Goal: Task Accomplishment & Management: Use online tool/utility

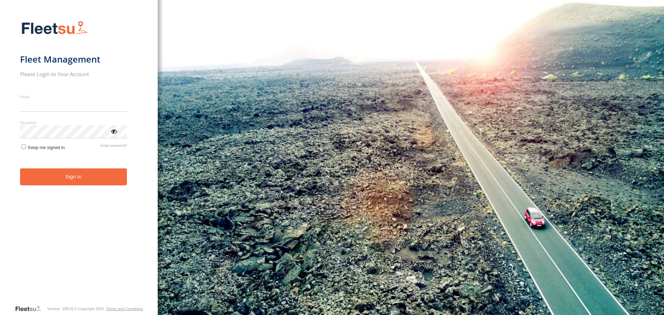
type input "**********"
click at [77, 182] on button "Sign in" at bounding box center [73, 176] width 107 height 17
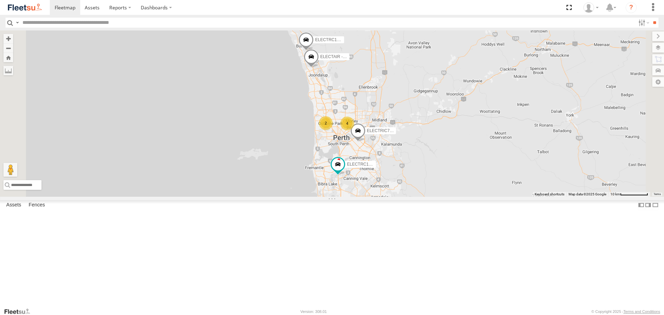
click at [0, 0] on span at bounding box center [0, 0] width 0 height 0
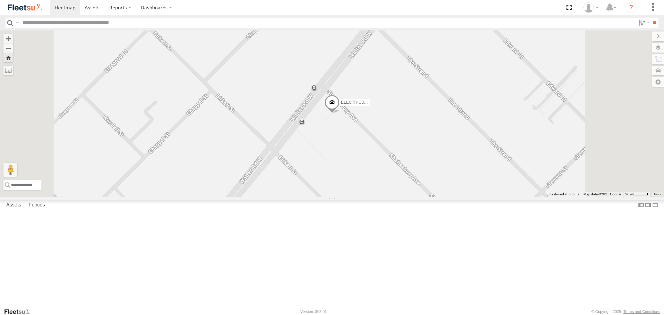
click at [0, 0] on span at bounding box center [0, 0] width 0 height 0
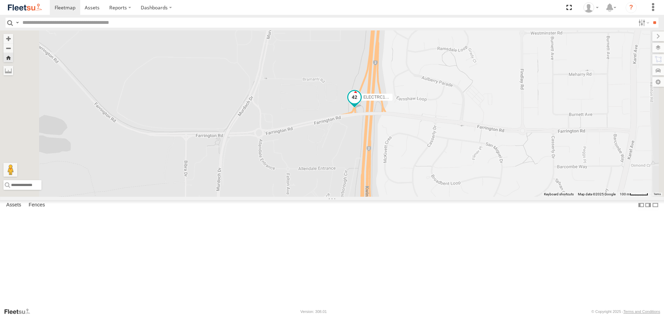
click at [360, 103] on span at bounding box center [354, 97] width 12 height 12
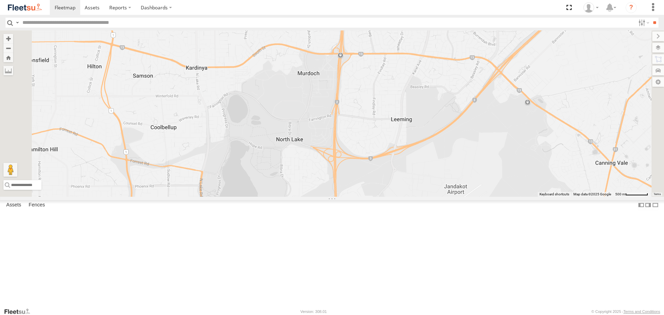
click at [0, 0] on span at bounding box center [0, 0] width 0 height 0
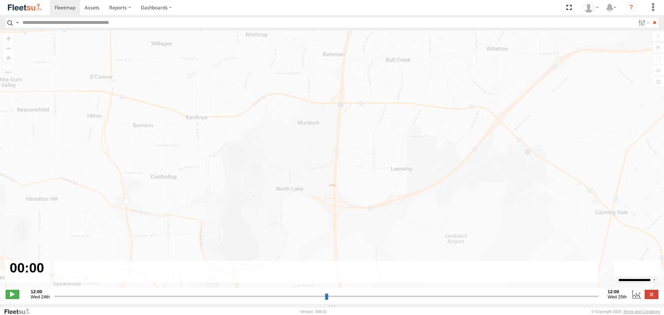
type input "**********"
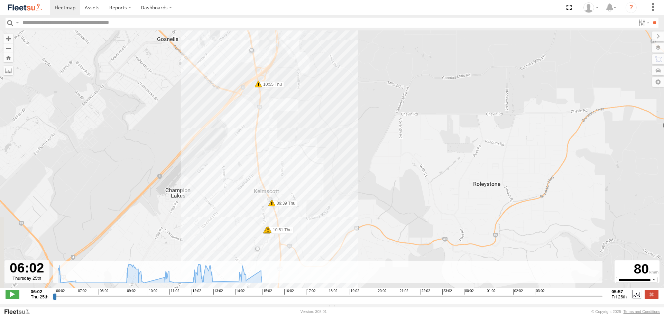
drag, startPoint x: 353, startPoint y: 204, endPoint x: 376, endPoint y: 167, distance: 44.4
click at [376, 167] on div "ELECTAIR - Riaan 06:34 Thu 07:06 Thu 08:03 Thu 10:12 Thu 11:13 Thu 12:24 Thu 12…" at bounding box center [332, 162] width 664 height 264
click at [38, 5] on img at bounding box center [25, 7] width 36 height 9
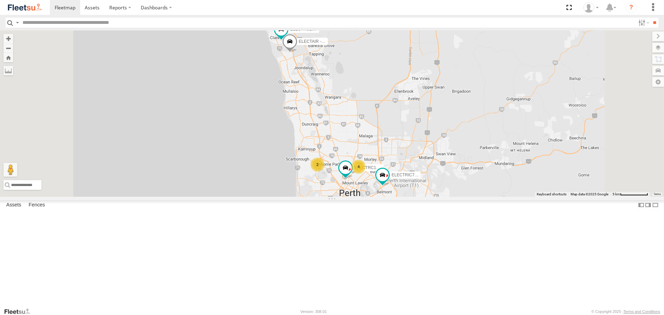
click at [0, 0] on div at bounding box center [0, 0] width 0 height 0
click at [0, 0] on span at bounding box center [0, 0] width 0 height 0
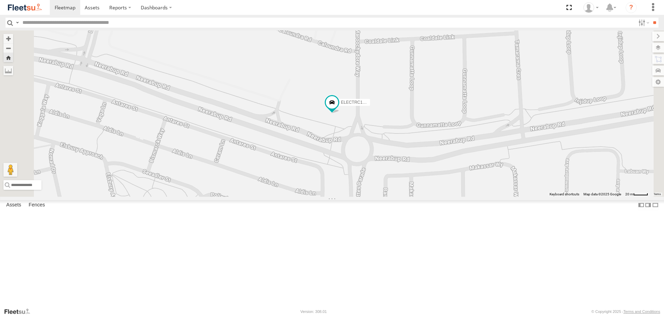
click at [0, 0] on div at bounding box center [0, 0] width 0 height 0
click at [339, 113] on span at bounding box center [331, 104] width 15 height 19
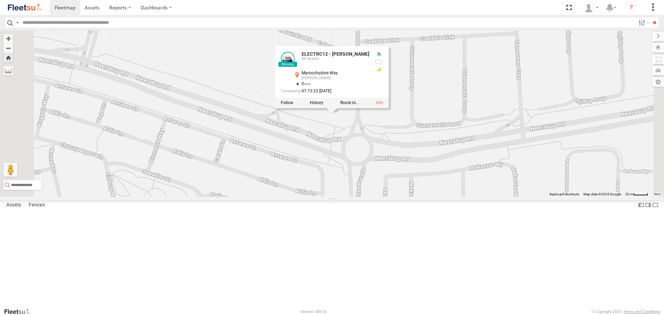
click at [320, 144] on div "ELECTRC12 - Harry ELECTRC12 - Harry All Assets Maroochydore Way Clarkson -31.69…" at bounding box center [332, 113] width 664 height 166
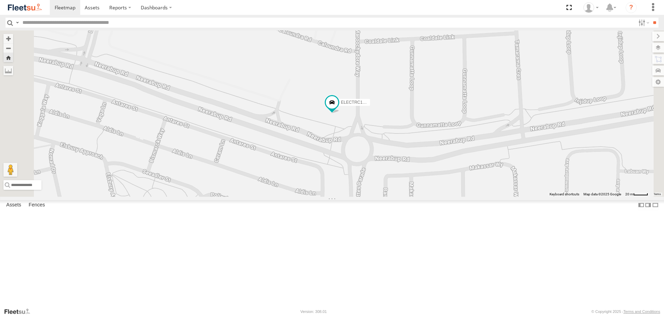
click at [0, 0] on span at bounding box center [0, 0] width 0 height 0
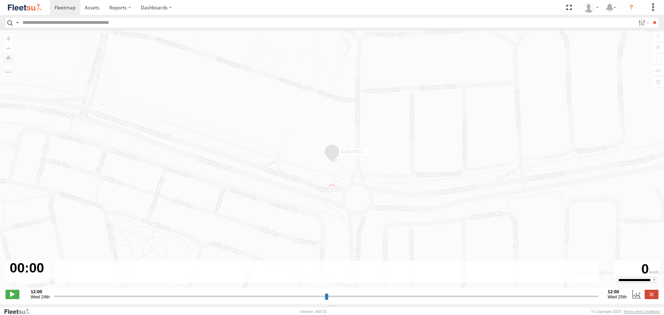
type input "**********"
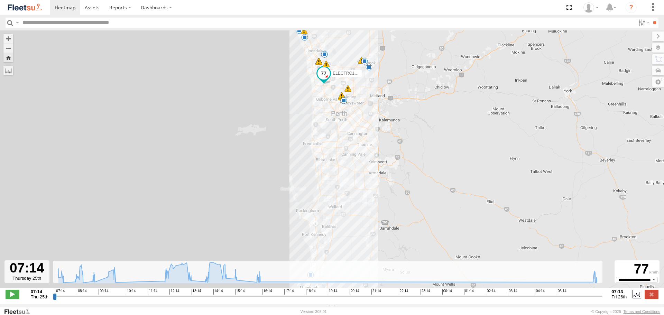
drag, startPoint x: 346, startPoint y: 159, endPoint x: 373, endPoint y: 107, distance: 59.1
click at [373, 107] on div "ELECTRC12 - Harry 07:34 Thu 07:56 Thu 08:26 Thu 09:04 Thu 13:13 Thu 10:06 Thu 1…" at bounding box center [332, 162] width 664 height 264
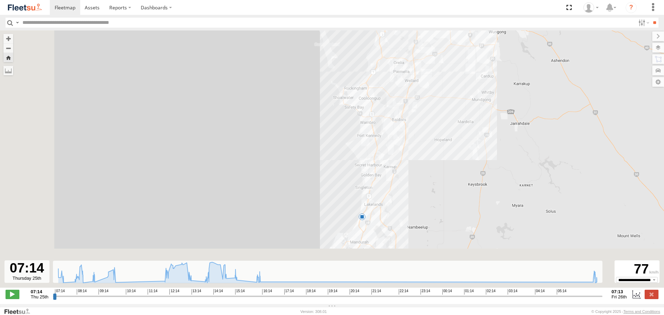
drag, startPoint x: 359, startPoint y: 200, endPoint x: 455, endPoint y: 75, distance: 158.0
click at [455, 75] on div "ELECTRC12 - Harry 07:34 Thu 07:56 Thu 08:26 Thu 09:04 Thu 13:13 Thu 10:06 Thu 1…" at bounding box center [332, 162] width 664 height 264
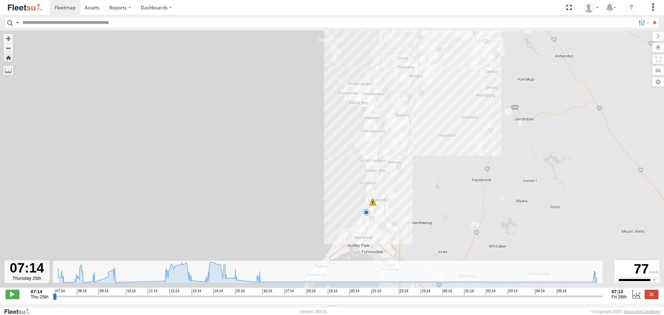
click at [30, 10] on img at bounding box center [25, 7] width 36 height 9
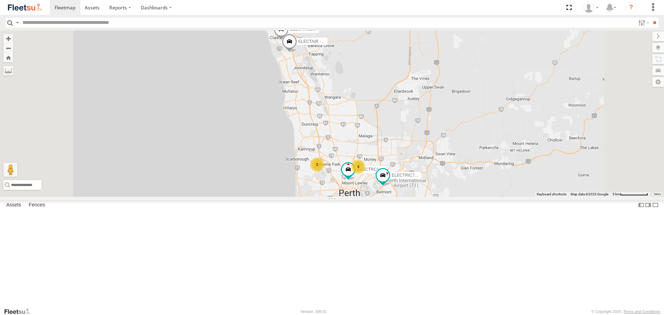
click at [0, 0] on span at bounding box center [0, 0] width 0 height 0
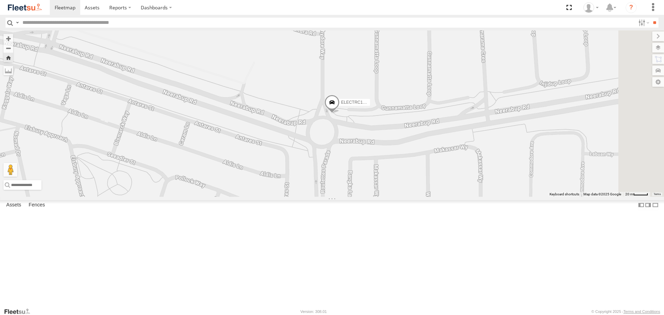
click at [339, 113] on span at bounding box center [331, 104] width 15 height 19
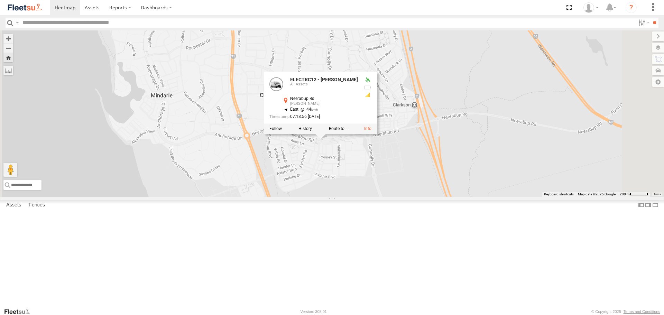
drag, startPoint x: 559, startPoint y: 195, endPoint x: 510, endPoint y: 200, distance: 49.0
click at [510, 196] on div "ELECTRC12 - Harry ELECTRC12 - Harry All Assets Neerabup Rd Clarkson -31.69436 ,…" at bounding box center [332, 113] width 664 height 166
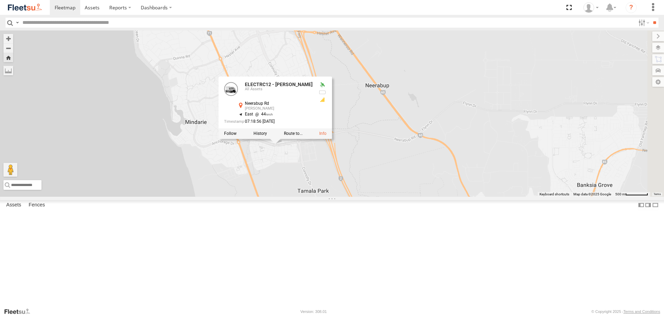
drag, startPoint x: 562, startPoint y: 197, endPoint x: 462, endPoint y: 200, distance: 100.6
click at [462, 196] on div "ELECTRC12 - Harry ELECTRC12 - Harry All Assets Neerabup Rd Clarkson -31.69436 ,…" at bounding box center [332, 113] width 664 height 166
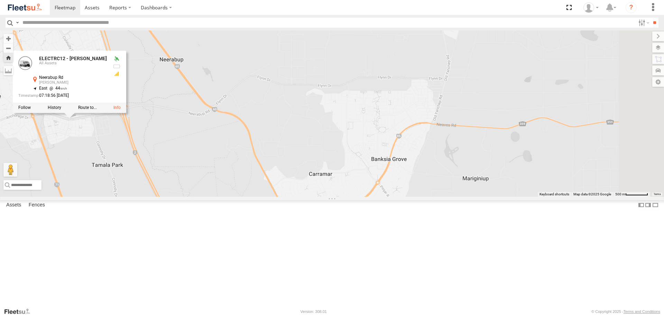
drag, startPoint x: 504, startPoint y: 195, endPoint x: 295, endPoint y: 168, distance: 210.8
click at [295, 168] on div "ELECTRC12 - Harry ELECTRC12 - Harry All Assets Neerabup Rd Clarkson -31.69436 ,…" at bounding box center [332, 113] width 664 height 166
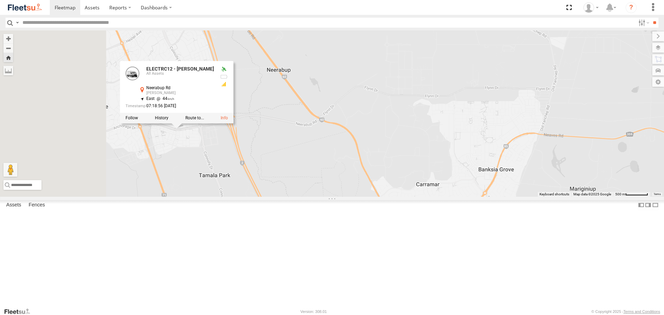
drag, startPoint x: 348, startPoint y: 183, endPoint x: 438, endPoint y: 173, distance: 90.3
click at [438, 173] on div "ELECTRC12 - Harry ELECTRC12 - Harry All Assets Neerabup Rd Clarkson -31.69436 ,…" at bounding box center [332, 113] width 664 height 166
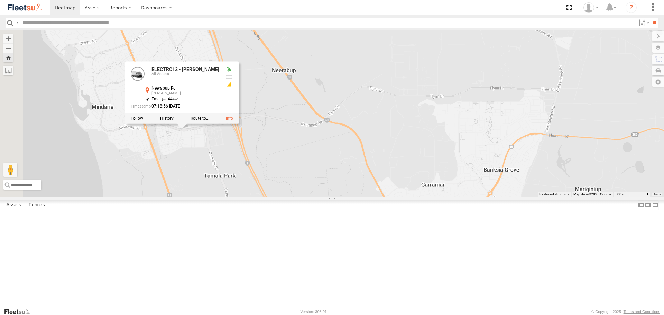
click at [39, 3] on img at bounding box center [25, 7] width 36 height 9
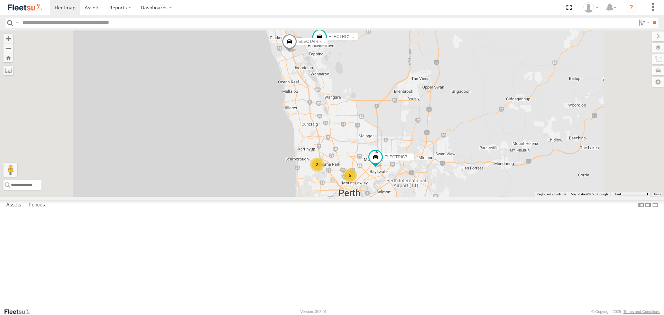
click at [0, 0] on span at bounding box center [0, 0] width 0 height 0
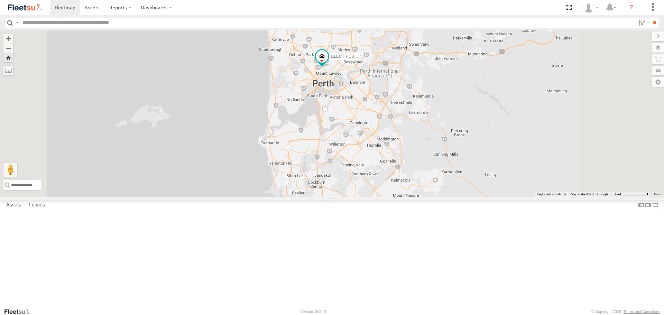
drag, startPoint x: 425, startPoint y: 230, endPoint x: 402, endPoint y: 161, distance: 72.4
click at [402, 161] on div "ELECTRIC3 - [PERSON_NAME]" at bounding box center [332, 113] width 664 height 166
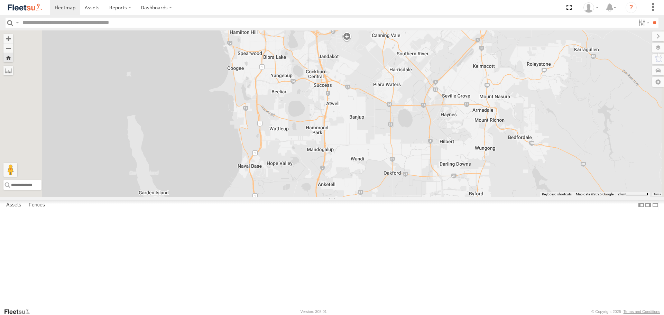
drag, startPoint x: 406, startPoint y: 271, endPoint x: 423, endPoint y: 180, distance: 92.5
click at [423, 180] on div "ELECTRIC3 - Leo" at bounding box center [332, 113] width 664 height 166
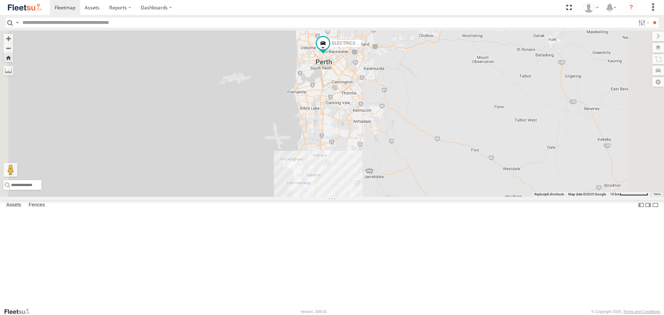
drag, startPoint x: 459, startPoint y: 160, endPoint x: 437, endPoint y: 167, distance: 23.3
click at [437, 167] on div "ELECTRIC3 - Leo" at bounding box center [332, 113] width 664 height 166
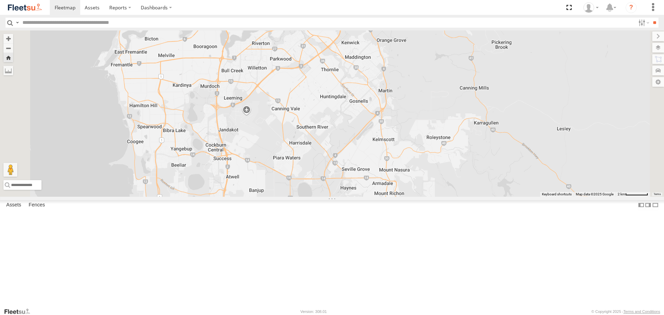
drag, startPoint x: 428, startPoint y: 146, endPoint x: 435, endPoint y: 175, distance: 30.4
click at [435, 175] on div "ELECTRIC3 - Leo" at bounding box center [332, 113] width 664 height 166
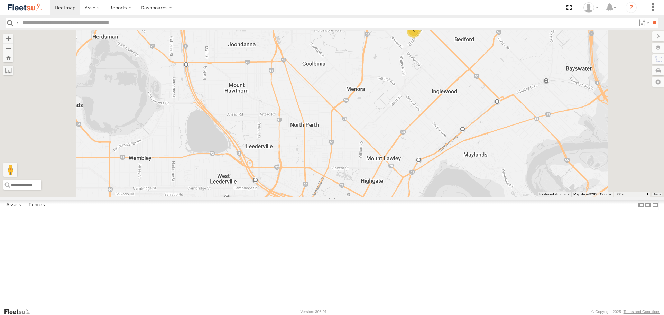
click at [0, 0] on span at bounding box center [0, 0] width 0 height 0
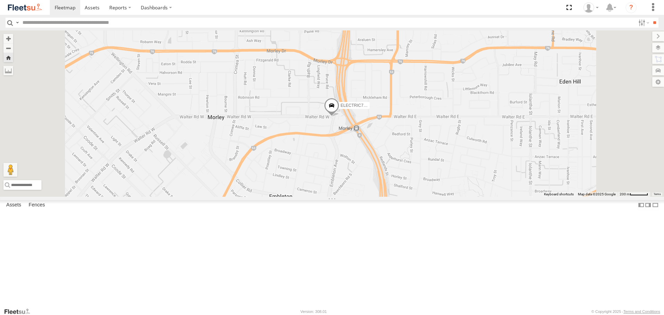
click at [339, 117] on span at bounding box center [331, 107] width 15 height 19
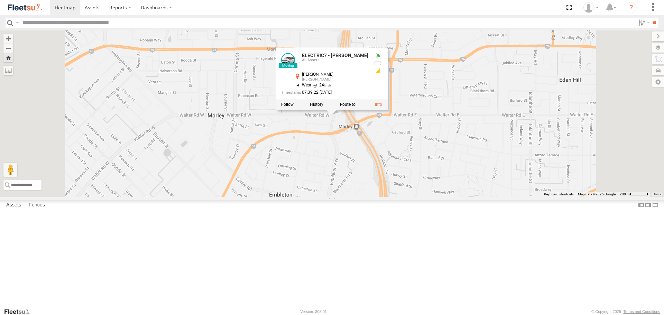
click at [406, 172] on div "ELECTRIC7 - John ELECTRIC7 - John All Assets Walter Rd Morley -31.89476 , 115.9…" at bounding box center [332, 113] width 664 height 166
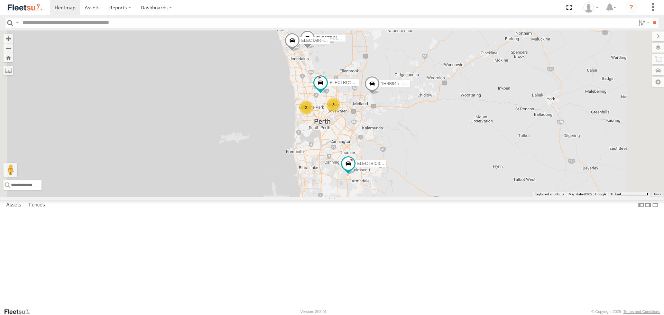
click at [0, 0] on div "ELECTRIC7 - [PERSON_NAME] All Assets [GEOGRAPHIC_DATA] -31.89438 115.90522 ELEC…" at bounding box center [0, 0] width 0 height 0
click at [0, 0] on span at bounding box center [0, 0] width 0 height 0
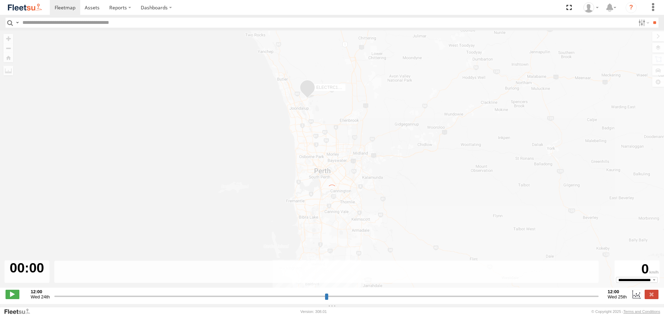
type input "**********"
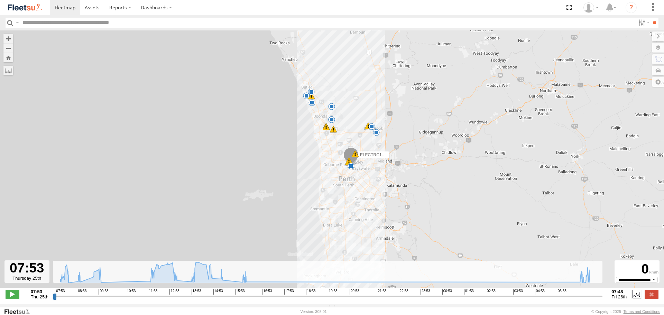
drag, startPoint x: 308, startPoint y: 79, endPoint x: 330, endPoint y: 137, distance: 62.6
click at [330, 137] on div "ELECTRC12 - Harry 07:56 Thu 08:26 Thu 09:04 Thu 13:13 Thu 10:06 Thu 11:26 Thu 1…" at bounding box center [332, 162] width 664 height 264
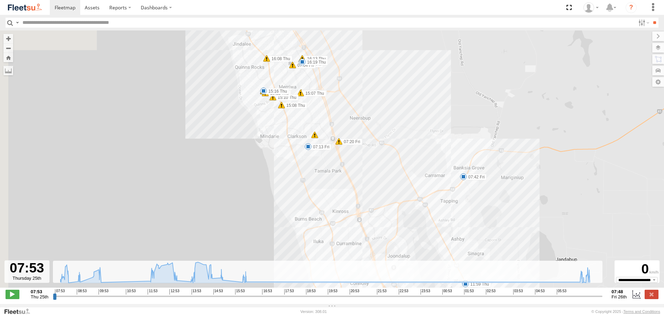
drag, startPoint x: 331, startPoint y: 138, endPoint x: 351, endPoint y: 176, distance: 42.8
click at [351, 176] on div "ELECTRC12 - Harry 07:56 Thu 08:26 Thu 09:04 Thu 13:13 Thu 10:06 Thu 11:26 Thu 1…" at bounding box center [332, 162] width 664 height 264
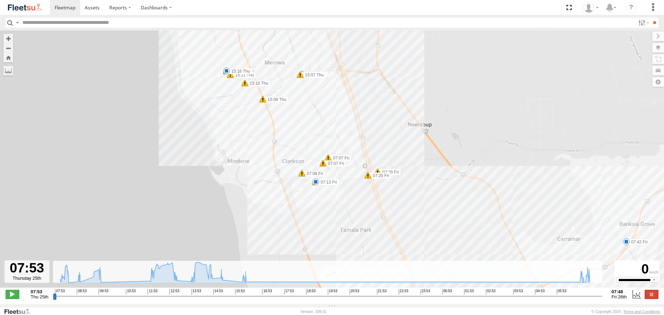
drag, startPoint x: 300, startPoint y: 113, endPoint x: 315, endPoint y: 140, distance: 30.8
click at [315, 140] on div "ELECTRC12 - Harry 07:56 Thu 08:26 Thu 09:04 Thu 13:13 Thu 10:06 Thu 11:26 Thu 1…" at bounding box center [332, 162] width 664 height 264
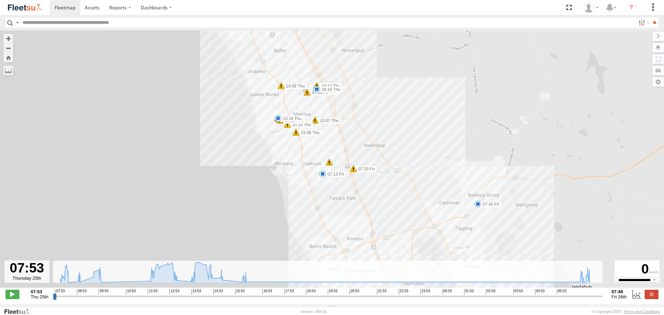
click at [25, 10] on img at bounding box center [25, 7] width 36 height 9
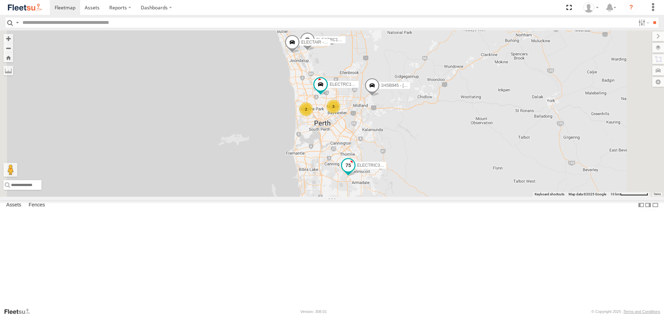
click at [354, 171] on span at bounding box center [348, 165] width 12 height 12
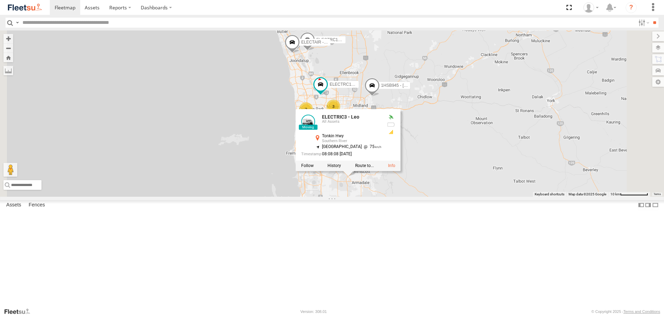
click at [405, 196] on div "3 2 ELECTRIC3 - [PERSON_NAME] ELECTRC16 - [PERSON_NAME] ELECTRC12 - [PERSON_NAM…" at bounding box center [332, 113] width 664 height 166
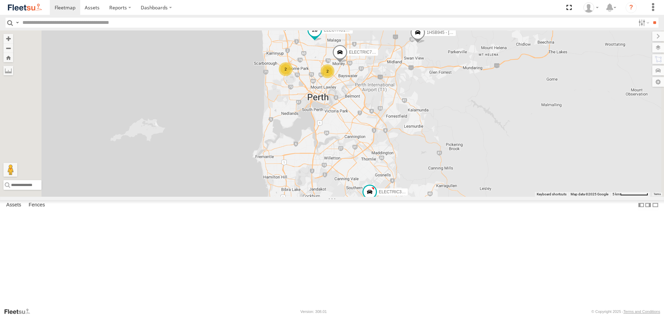
click at [322, 41] on span at bounding box center [314, 32] width 15 height 19
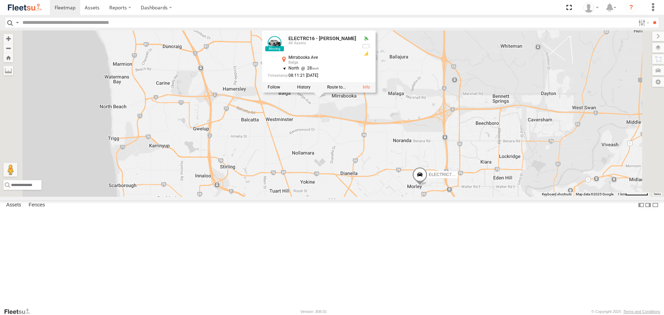
drag, startPoint x: 412, startPoint y: 86, endPoint x: 423, endPoint y: 170, distance: 84.4
click at [423, 170] on div "ELECTRIC3 - Leo ELECTRC16 - Johnny ELECTRC12 - Harry 1HSB945 - Ben ELECTAIR - R…" at bounding box center [332, 113] width 664 height 166
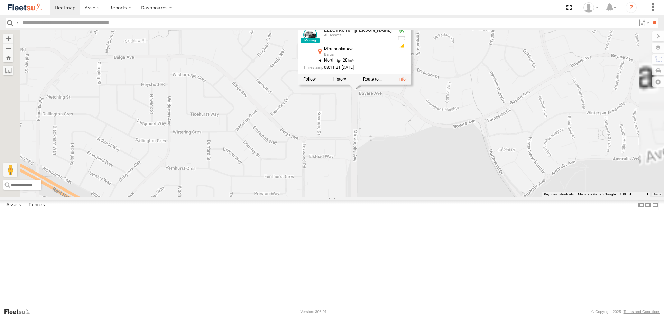
click at [486, 159] on div "ELECTRIC3 - Leo ELECTRC16 - Johnny ELECTRC12 - Harry 1HSB945 - Ben ELECTAIR - R…" at bounding box center [332, 113] width 664 height 166
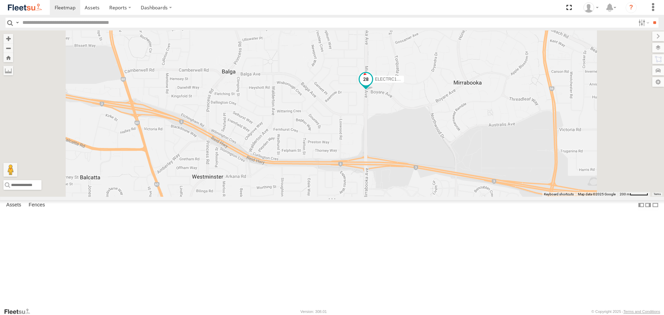
click at [372, 85] on span at bounding box center [365, 79] width 12 height 12
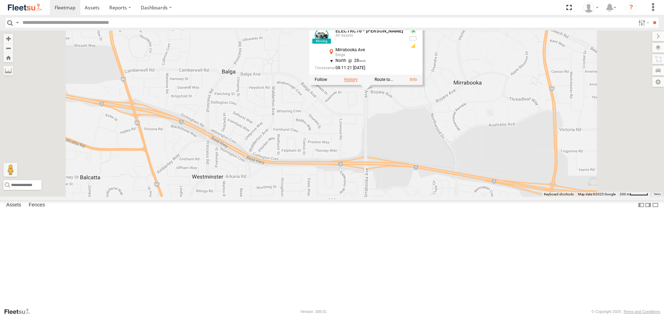
click at [357, 82] on label at bounding box center [350, 79] width 13 height 5
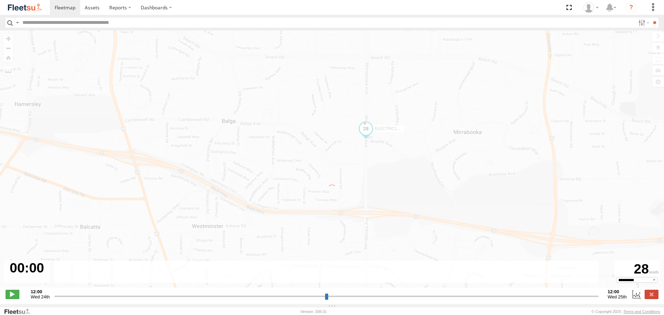
type input "**********"
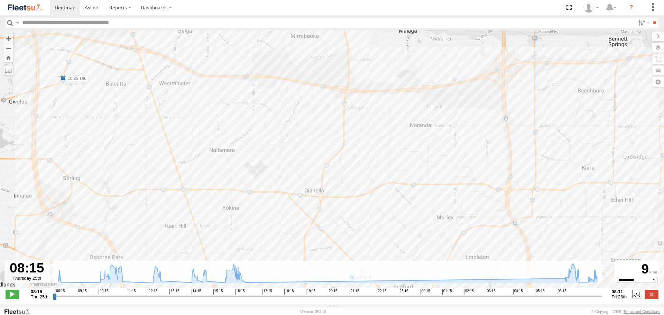
drag, startPoint x: 283, startPoint y: 129, endPoint x: 352, endPoint y: 212, distance: 108.2
click at [352, 212] on div "ELECTRC16 - Johnny 08:28 Thu 10:25 Thu 11:12 Thu 12:53 Thu 14:31 Thu 14:56 Thu …" at bounding box center [332, 162] width 664 height 264
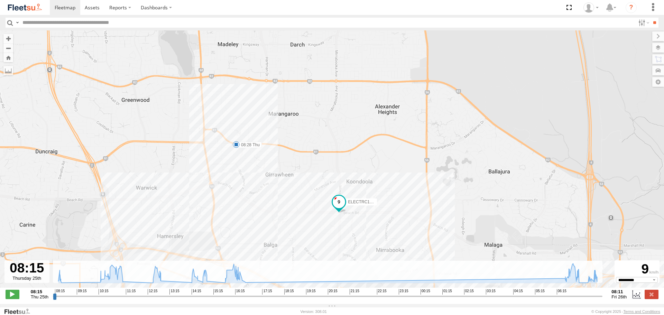
drag, startPoint x: 247, startPoint y: 63, endPoint x: 284, endPoint y: 188, distance: 130.0
click at [284, 188] on div "ELECTRC16 - Johnny 08:28 Thu 10:25 Thu 11:12 Thu 12:53 Thu 14:31 Thu 14:56 Thu …" at bounding box center [332, 162] width 664 height 264
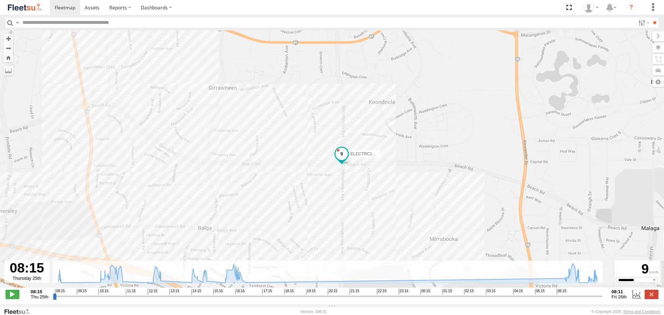
drag, startPoint x: 342, startPoint y: 244, endPoint x: 364, endPoint y: 120, distance: 126.1
click at [363, 120] on div "ELECTRC16 - Johnny 08:28 Thu 10:25 Thu 11:12 Thu 12:53 Thu 14:31 Thu 14:56 Thu …" at bounding box center [332, 162] width 664 height 264
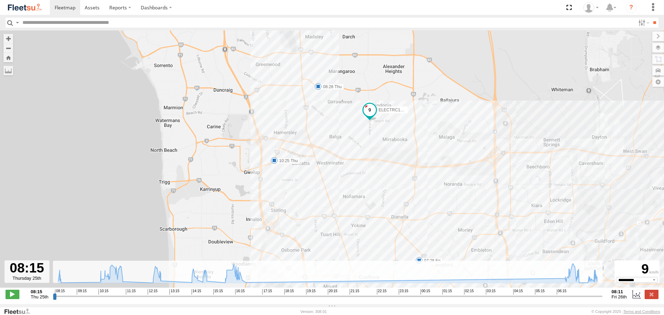
click at [38, 10] on img at bounding box center [25, 7] width 36 height 9
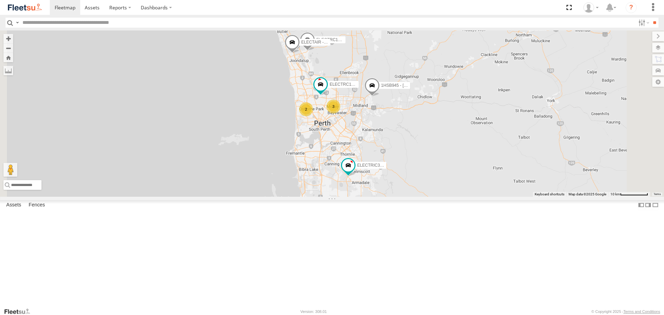
click at [0, 0] on span at bounding box center [0, 0] width 0 height 0
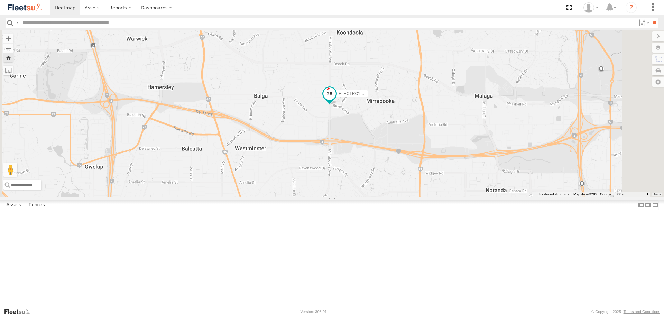
click at [336, 100] on span at bounding box center [329, 94] width 12 height 12
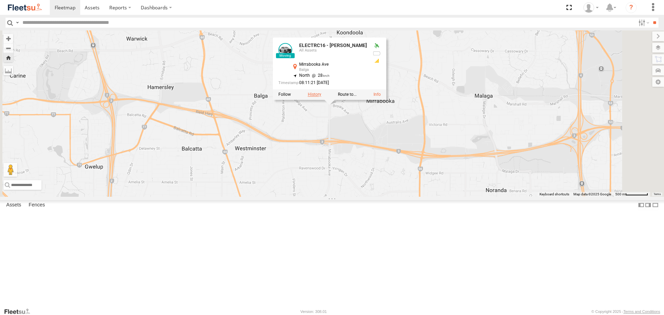
click at [321, 97] on label at bounding box center [314, 94] width 13 height 5
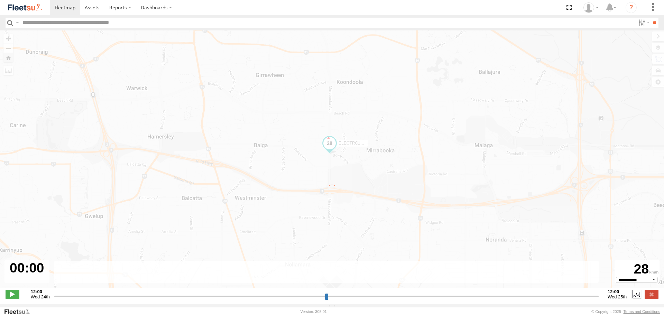
type input "**********"
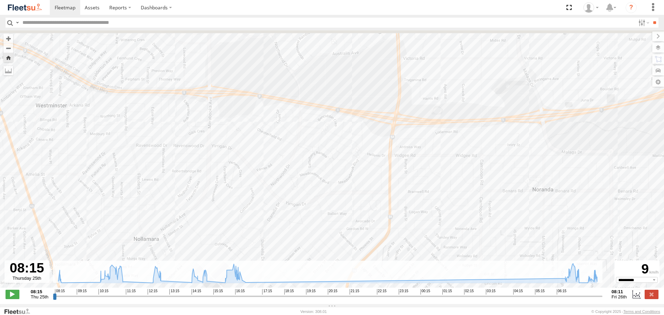
drag, startPoint x: 282, startPoint y: 89, endPoint x: 328, endPoint y: 205, distance: 125.3
click at [328, 205] on div "ELECTRC16 - Johnny 08:28 Thu 10:25 Thu 11:12 Thu 12:53 Thu 14:31 Thu 14:56 Thu …" at bounding box center [332, 162] width 664 height 264
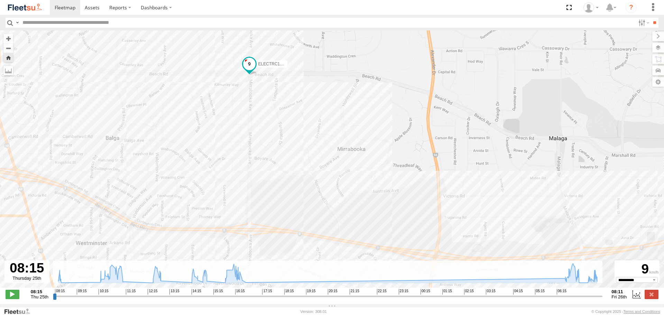
drag, startPoint x: 347, startPoint y: 103, endPoint x: 368, endPoint y: 208, distance: 107.7
click at [368, 208] on div "ELECTRC16 - Johnny 08:28 Thu 10:25 Thu 11:12 Thu 12:53 Thu 14:31 Thu 14:56 Thu …" at bounding box center [332, 162] width 664 height 264
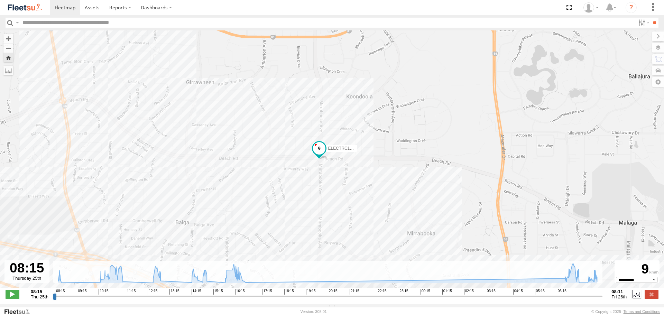
drag, startPoint x: 337, startPoint y: 157, endPoint x: 362, endPoint y: 182, distance: 35.7
click at [362, 182] on div "ELECTRC16 - Johnny 08:28 Thu 10:25 Thu 11:12 Thu 12:53 Thu 14:31 Thu 14:56 Thu …" at bounding box center [332, 162] width 664 height 264
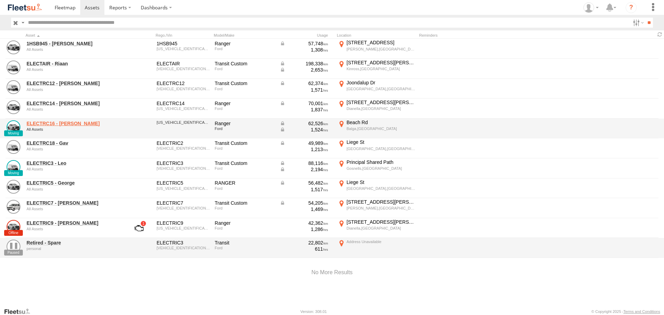
click at [64, 122] on link "ELECTRC16 - [PERSON_NAME]" at bounding box center [74, 123] width 95 height 6
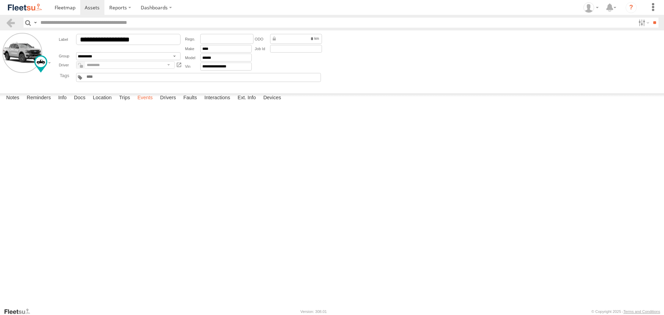
click at [137, 103] on label "Events" at bounding box center [145, 98] width 22 height 10
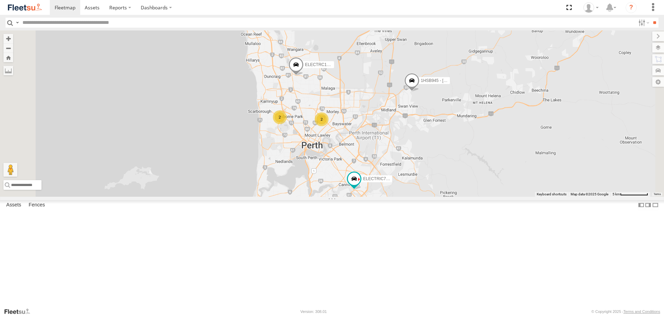
click at [0, 0] on span at bounding box center [0, 0] width 0 height 0
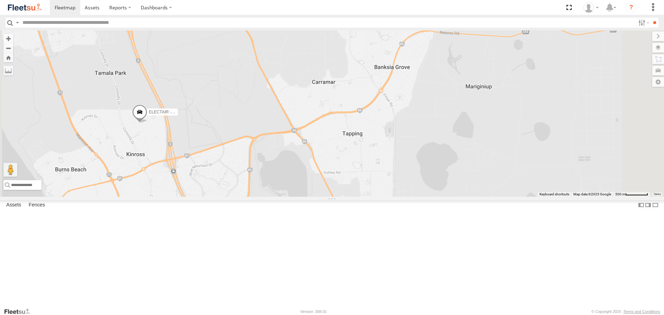
click at [38, 8] on img at bounding box center [25, 7] width 36 height 9
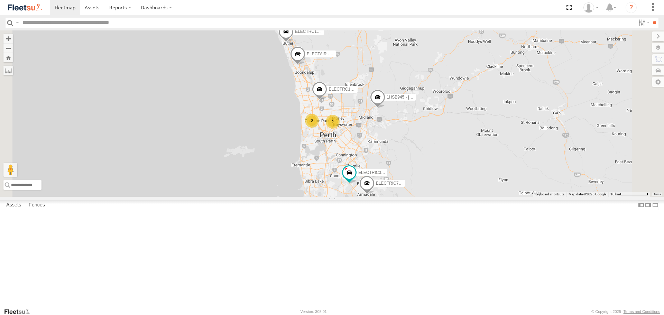
click at [0, 0] on span at bounding box center [0, 0] width 0 height 0
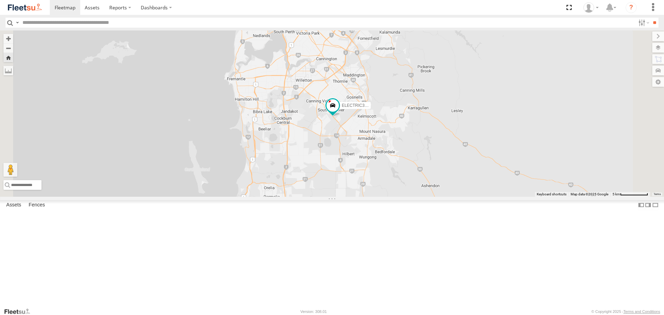
click at [419, 172] on div "ELECTRIC3 - Leo" at bounding box center [332, 113] width 664 height 166
click at [339, 112] on span at bounding box center [332, 105] width 12 height 12
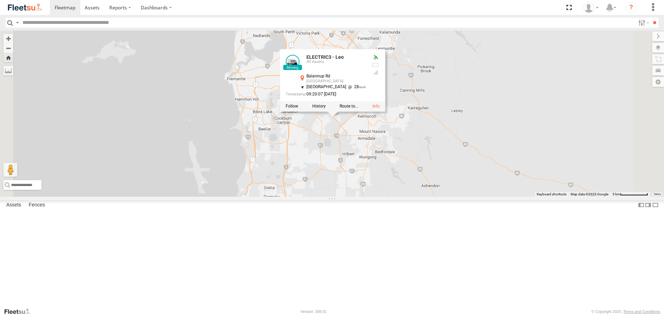
click at [425, 180] on div "ELECTRIC3 - Leo ELECTRIC3 - Leo All Assets Balannup Rd Harrisdale -32.11513 , 1…" at bounding box center [332, 113] width 664 height 166
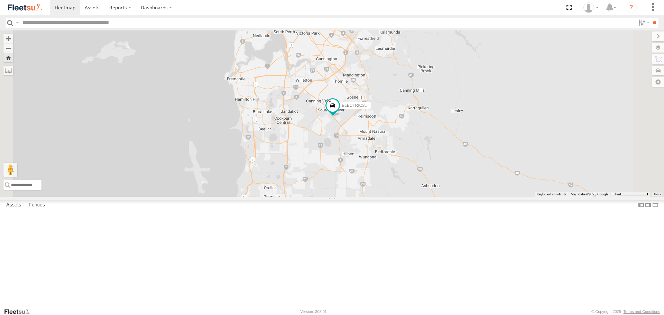
click at [27, 7] on img at bounding box center [25, 7] width 36 height 9
